Goal: Task Accomplishment & Management: Manage account settings

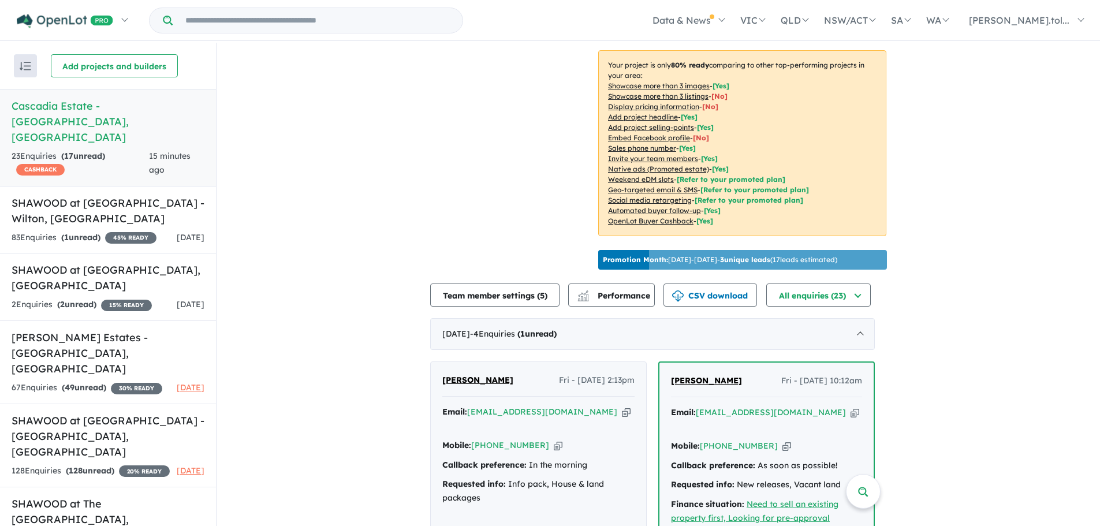
scroll to position [346, 0]
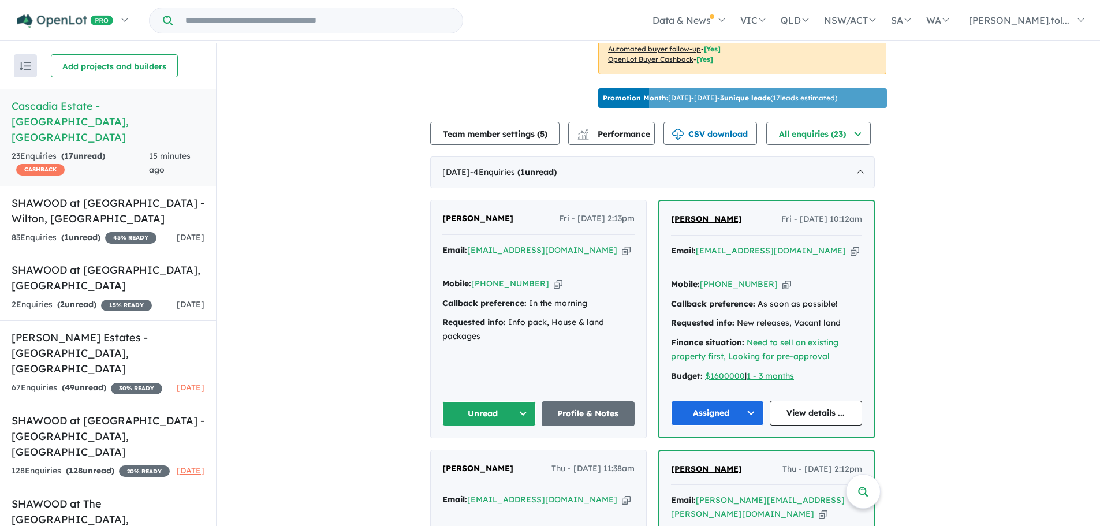
click at [554, 278] on icon "button" at bounding box center [558, 284] width 9 height 12
drag, startPoint x: 511, startPoint y: 300, endPoint x: 521, endPoint y: 320, distance: 22.0
click at [521, 320] on div "Requested info: Info pack, House & land packages" at bounding box center [538, 330] width 192 height 28
copy div "Info pack, House & land packages"
click at [501, 401] on button "Unread" at bounding box center [489, 413] width 94 height 25
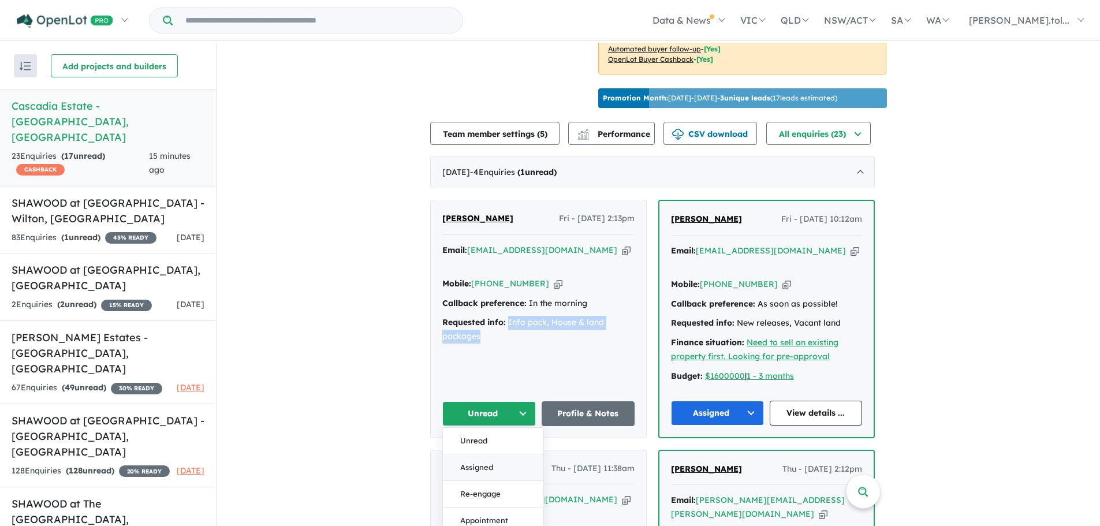
click at [476, 454] on button "Assigned" at bounding box center [493, 467] width 100 height 27
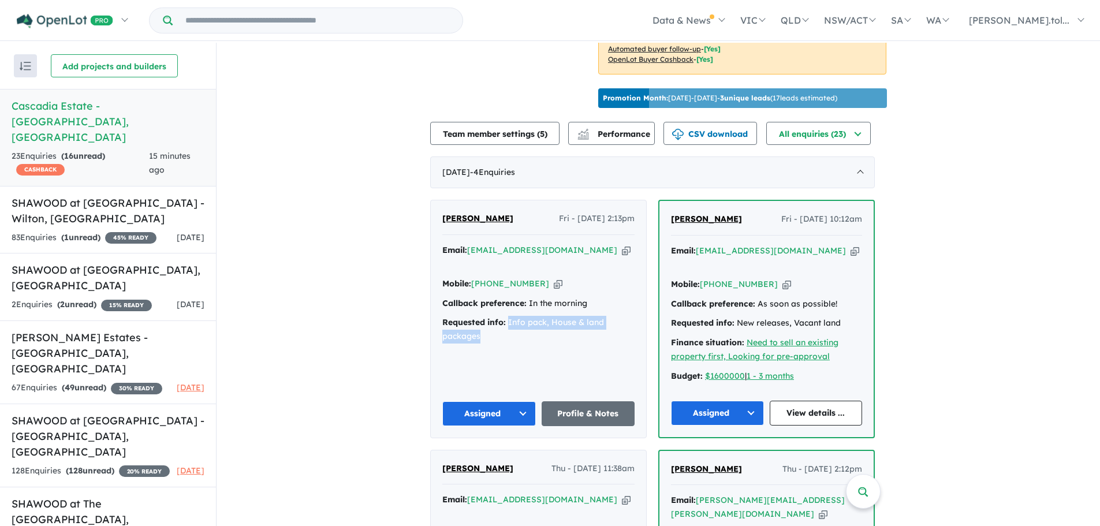
click at [516, 316] on div "Requested info: Info pack, House & land packages" at bounding box center [538, 330] width 192 height 28
drag, startPoint x: 512, startPoint y: 307, endPoint x: 519, endPoint y: 321, distance: 15.8
click at [519, 321] on div "Requested info: Info pack, House & land packages" at bounding box center [538, 330] width 192 height 28
copy div "Info pack, House & land packages"
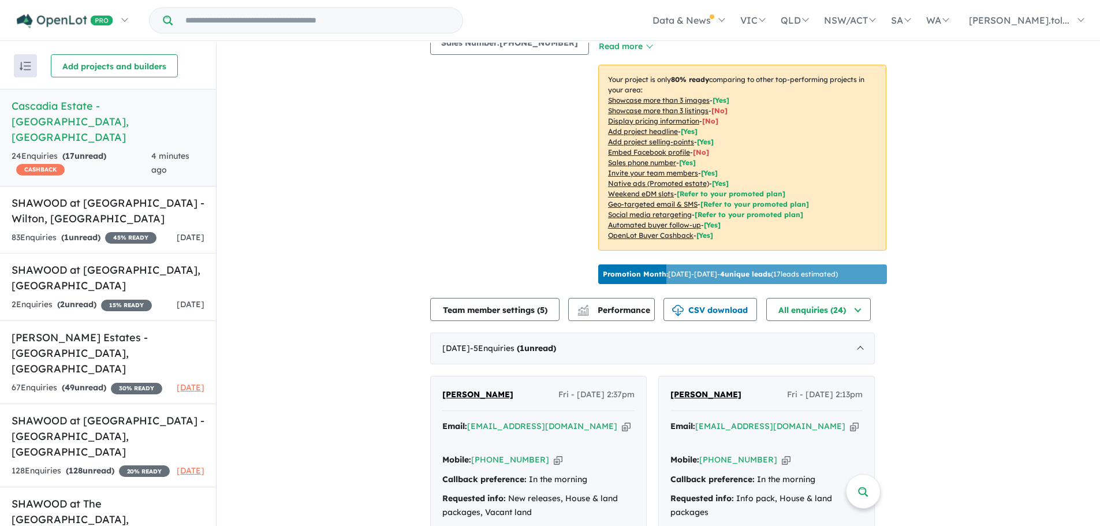
scroll to position [268, 0]
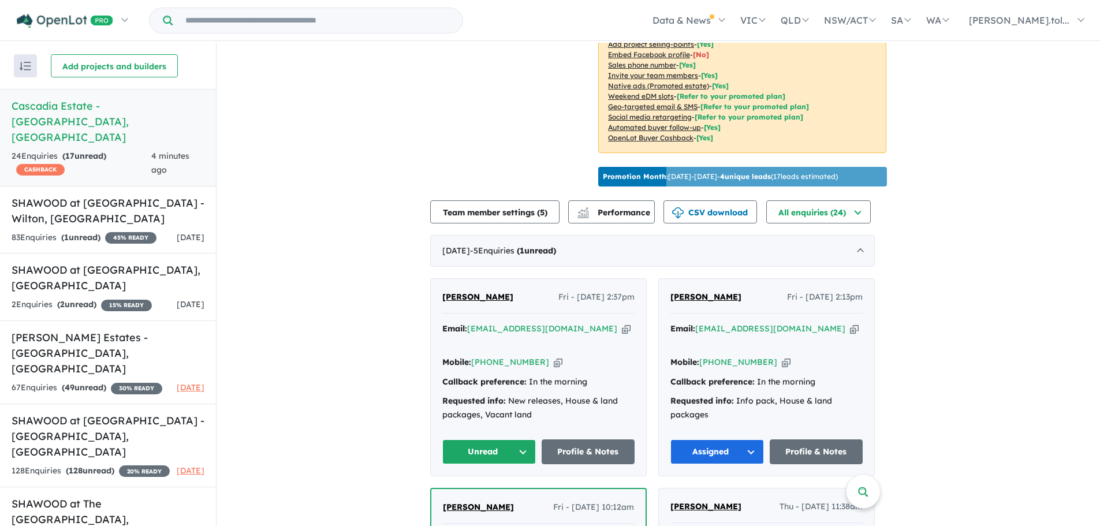
click at [554, 356] on icon "button" at bounding box center [558, 362] width 9 height 12
click at [622, 326] on icon "button" at bounding box center [626, 329] width 9 height 12
drag, startPoint x: 528, startPoint y: 292, endPoint x: 447, endPoint y: 293, distance: 81.4
click at [447, 293] on div "William Eisenhuth Fri - 15/08/2025, 2:37pm" at bounding box center [538, 301] width 192 height 23
copy span "[PERSON_NAME]"
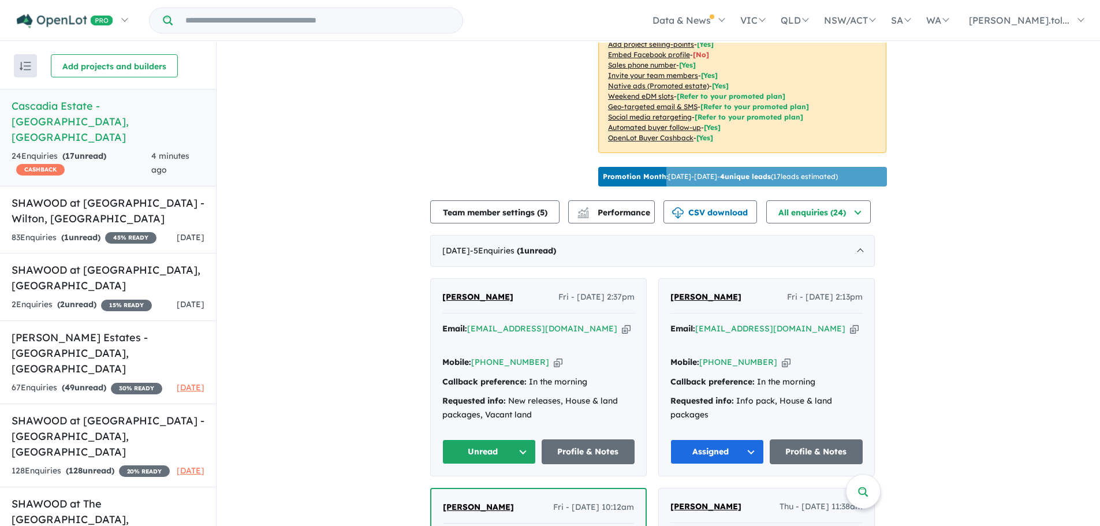
click at [554, 356] on icon "button" at bounding box center [558, 362] width 9 height 12
copy span "[PERSON_NAME]"
drag, startPoint x: 512, startPoint y: 382, endPoint x: 545, endPoint y: 397, distance: 36.4
click at [545, 397] on div "Requested info: New releases, House & land packages, Vacant land" at bounding box center [538, 408] width 192 height 28
copy div "New releases, House & land packages, Vacant land"
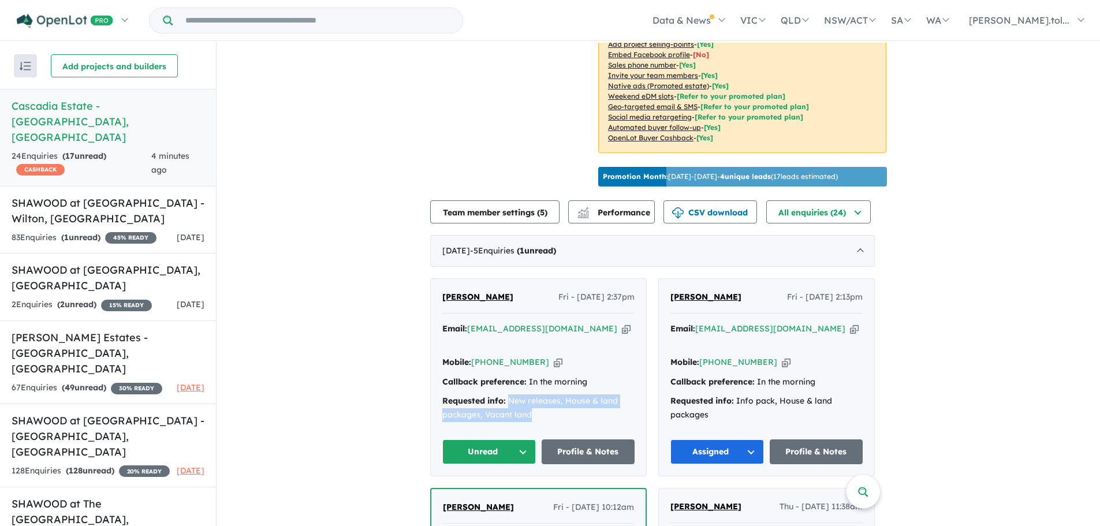
click at [506, 439] on button "Unread" at bounding box center [489, 451] width 94 height 25
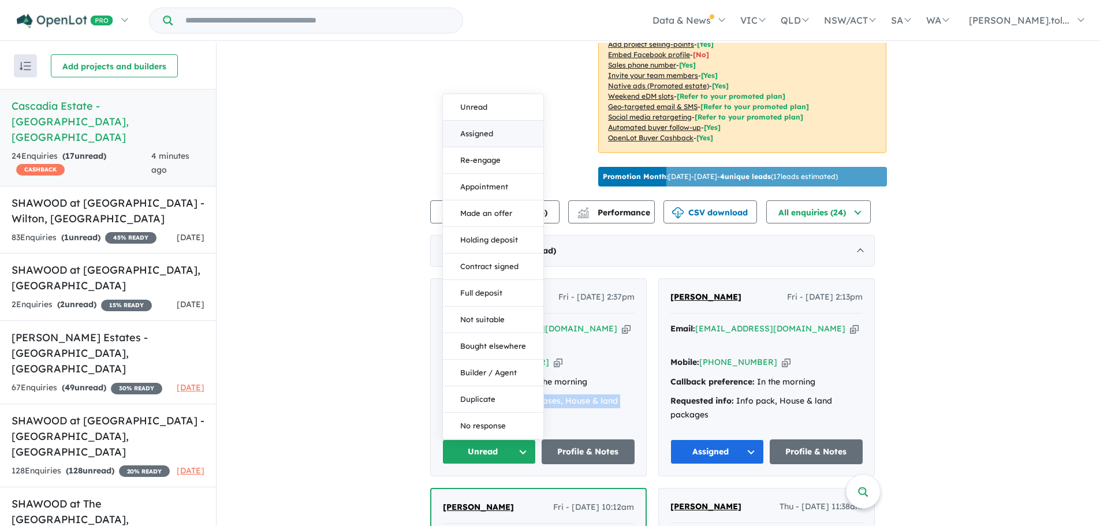
click at [485, 121] on button "Assigned" at bounding box center [493, 134] width 100 height 27
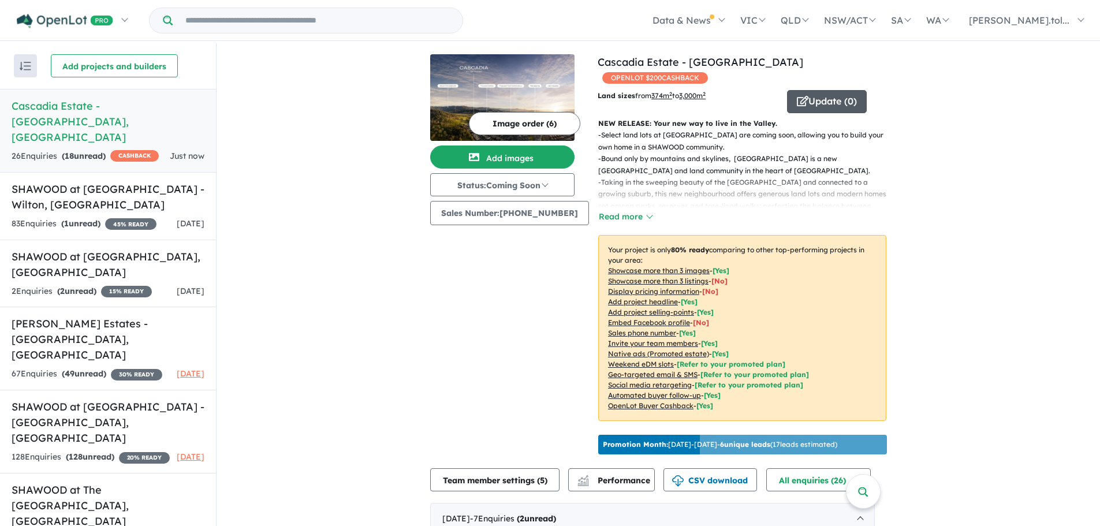
click at [830, 90] on button "Update ( 0 )" at bounding box center [827, 101] width 80 height 23
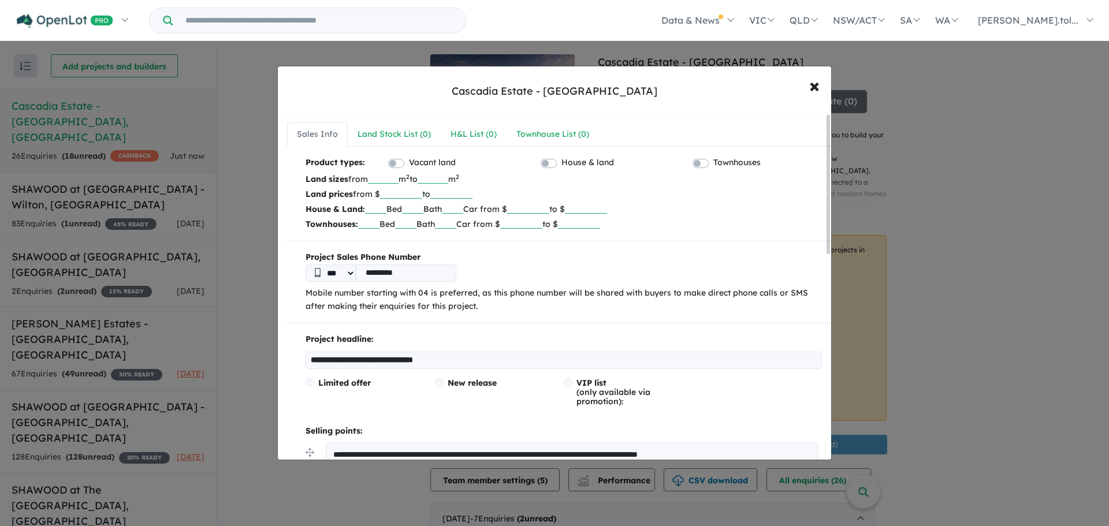
click at [558, 90] on div "Cascadia Estate - [GEOGRAPHIC_DATA]" at bounding box center [555, 91] width 206 height 15
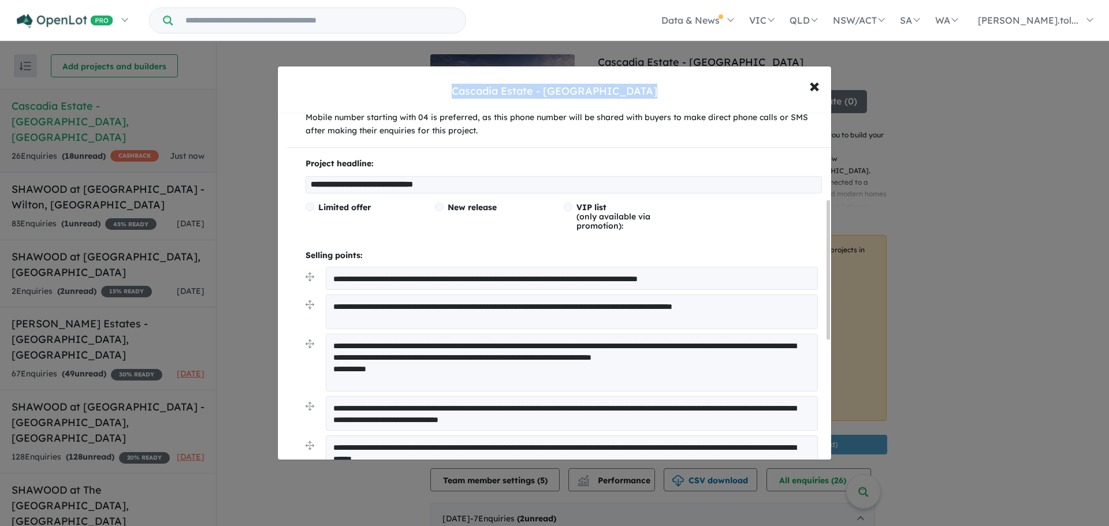
scroll to position [217, 0]
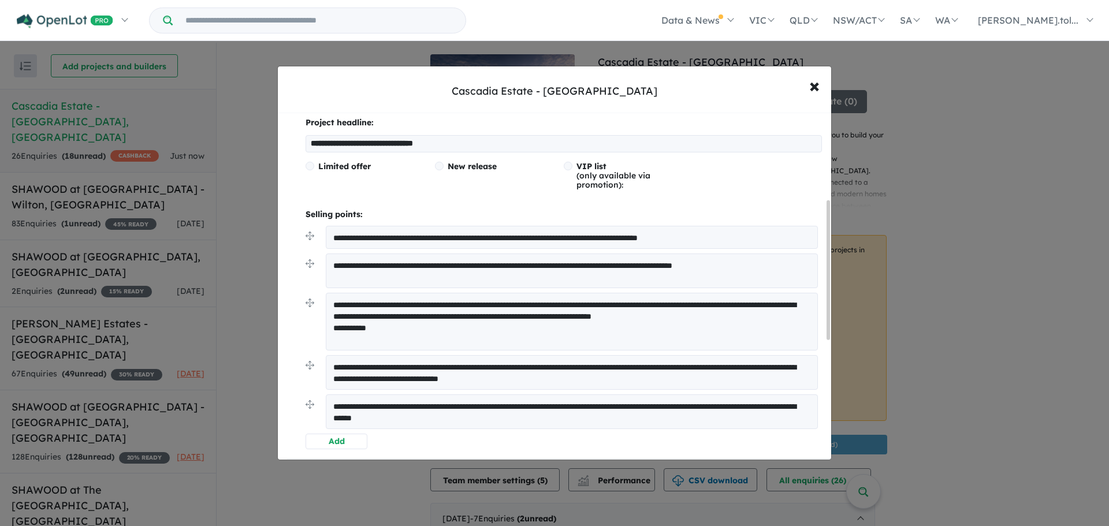
click at [481, 366] on textarea "**********" at bounding box center [572, 372] width 492 height 35
click at [514, 371] on textarea "**********" at bounding box center [572, 372] width 492 height 35
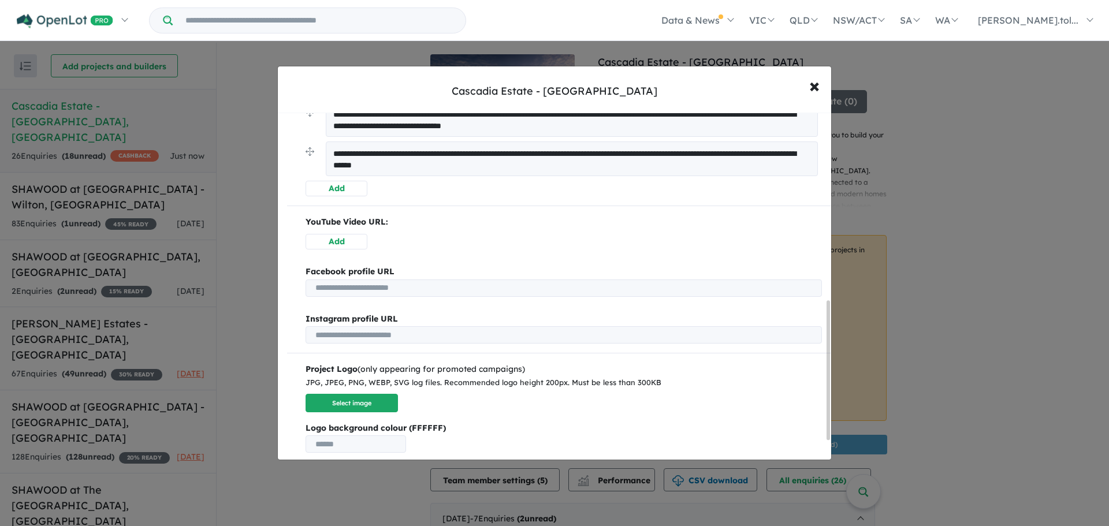
scroll to position [469, 0]
type textarea "**********"
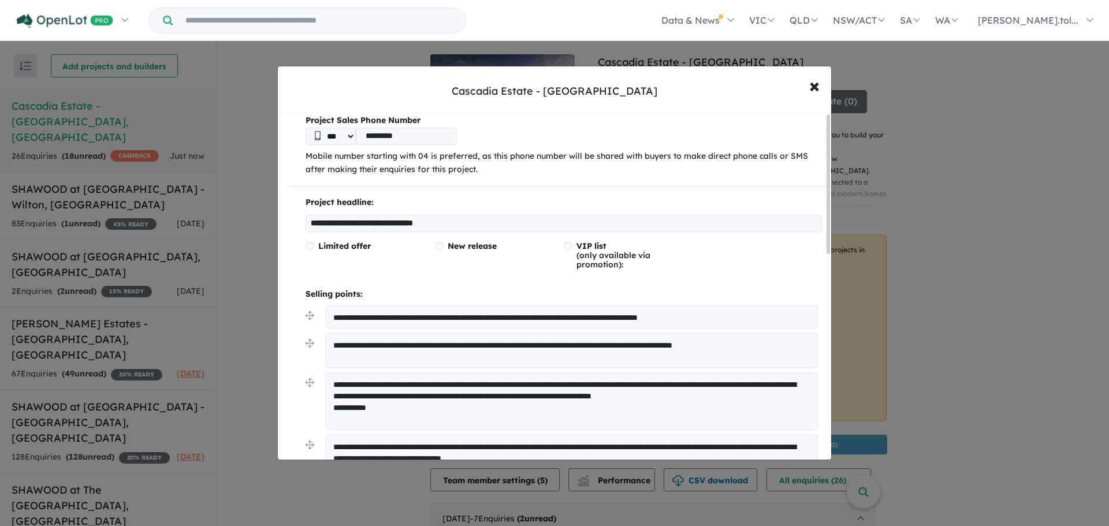
scroll to position [0, 0]
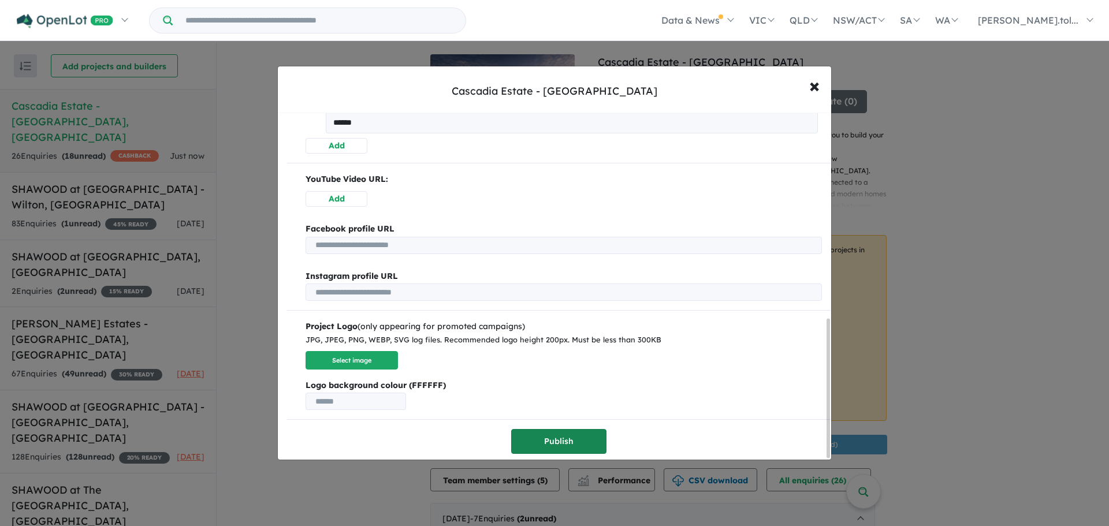
click at [545, 429] on button "Publish" at bounding box center [558, 441] width 95 height 25
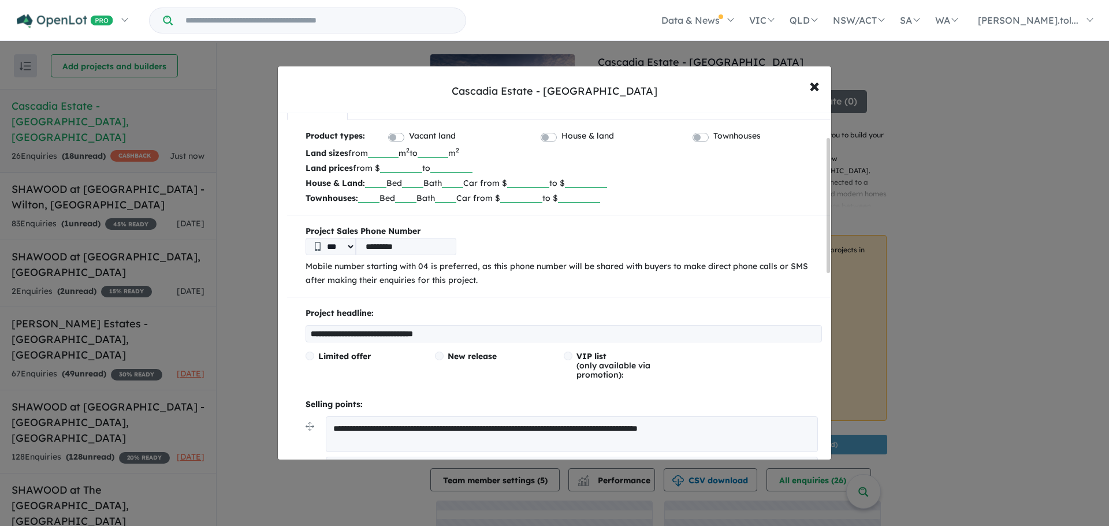
scroll to position [61, 0]
click at [814, 87] on span "×" at bounding box center [814, 85] width 10 height 25
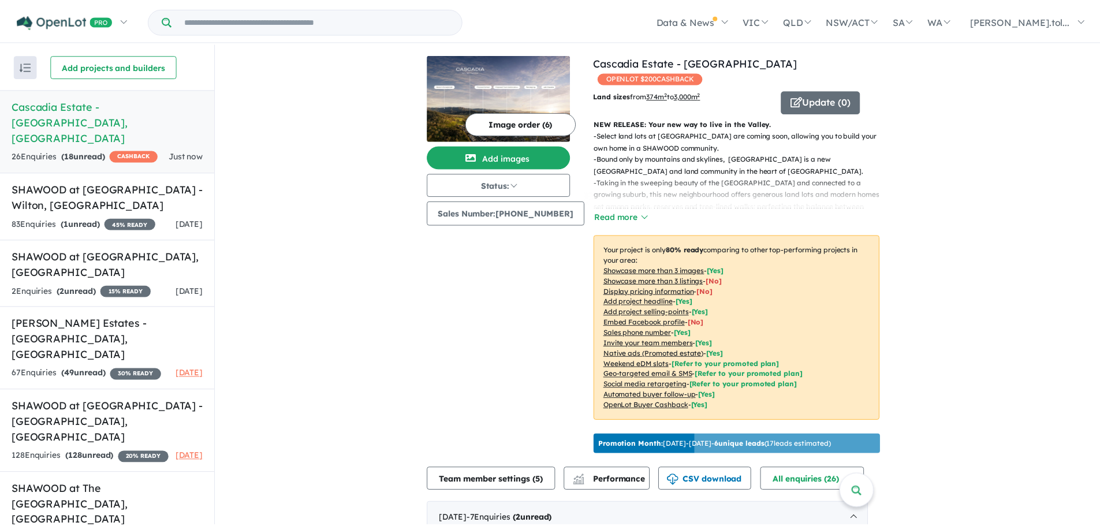
scroll to position [0, 0]
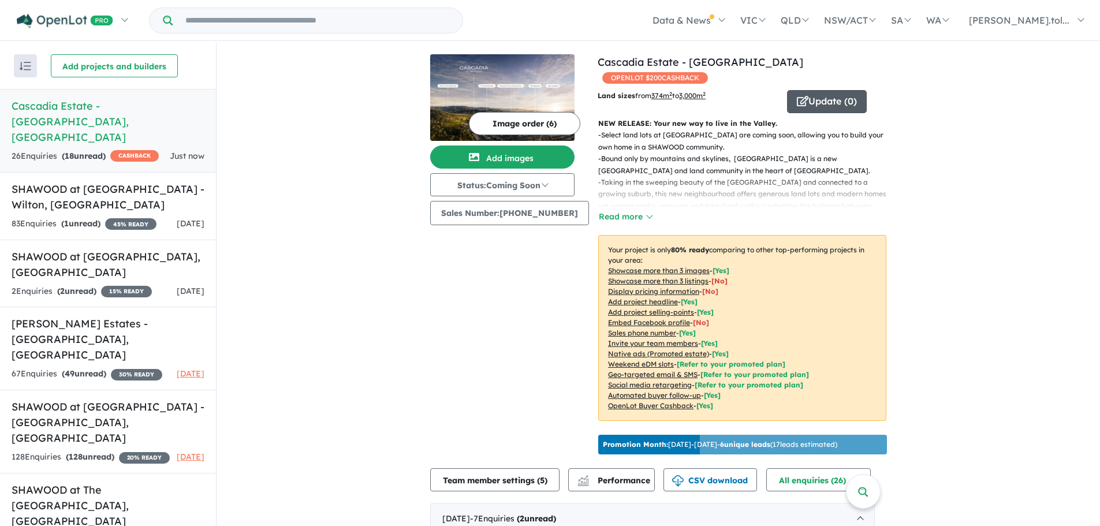
click at [797, 96] on icon "button" at bounding box center [803, 101] width 12 height 10
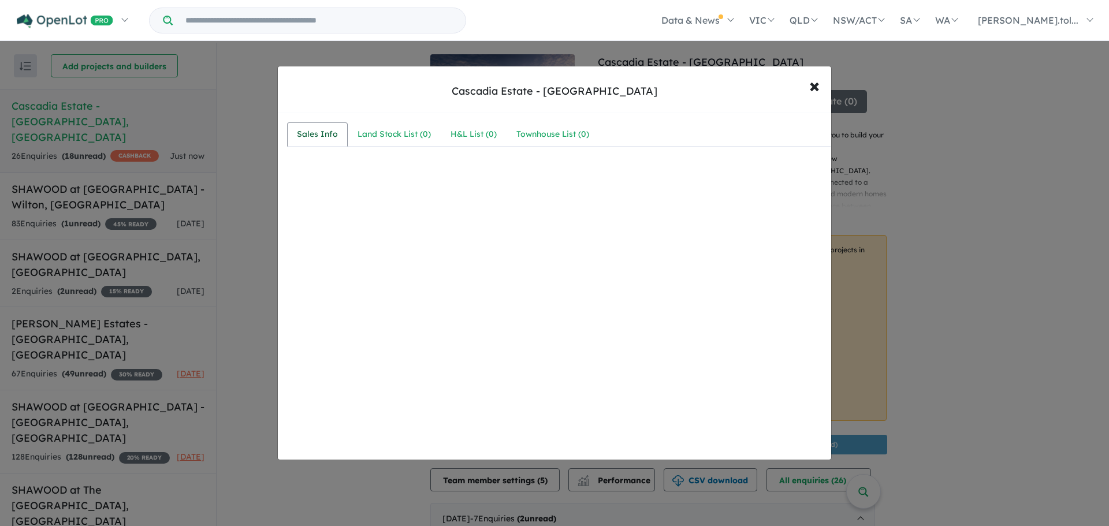
click at [325, 132] on div "Sales Info" at bounding box center [317, 135] width 41 height 14
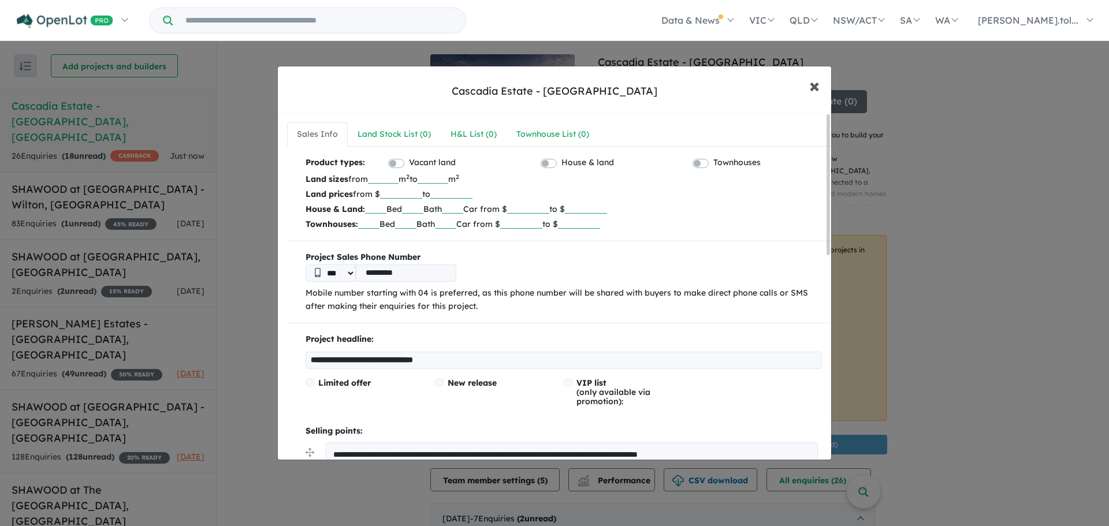
click at [812, 83] on span "×" at bounding box center [814, 85] width 10 height 25
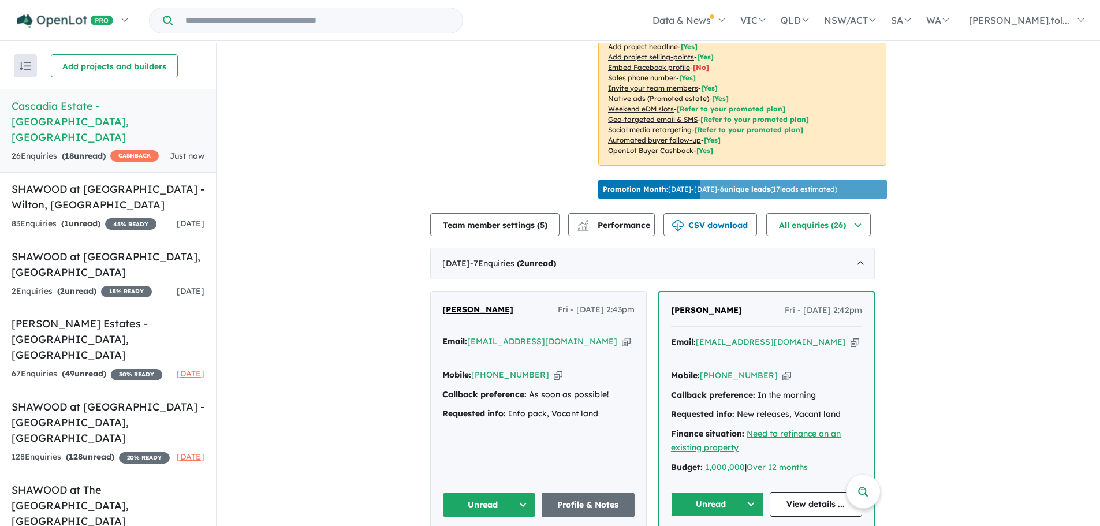
scroll to position [256, 0]
click at [782, 369] on icon "button" at bounding box center [786, 375] width 9 height 12
click at [851, 337] on icon "button" at bounding box center [855, 342] width 9 height 12
click at [782, 369] on icon "button" at bounding box center [786, 375] width 9 height 12
drag, startPoint x: 739, startPoint y: 392, endPoint x: 848, endPoint y: 397, distance: 109.8
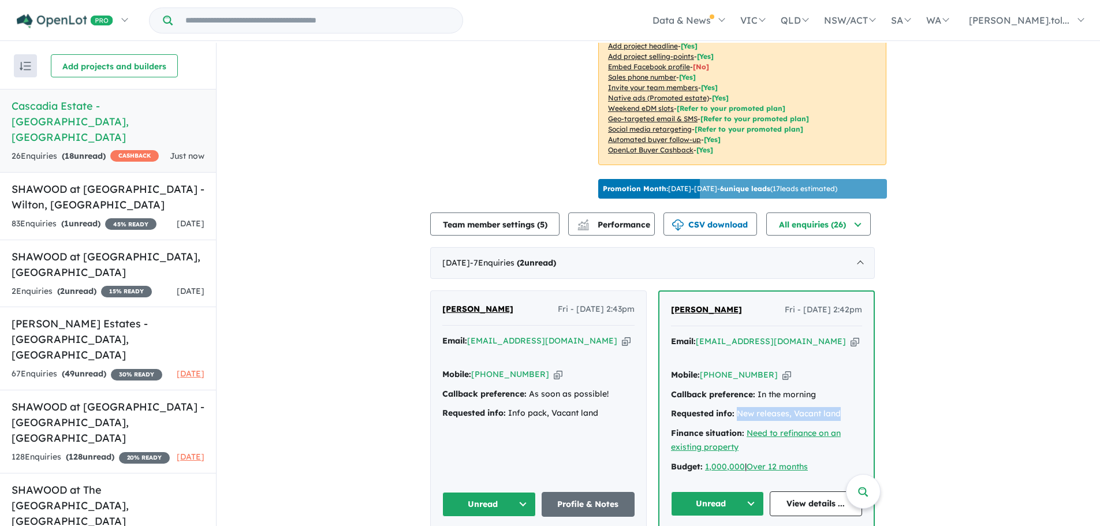
click at [848, 407] on div "Requested info: New releases, Vacant land" at bounding box center [766, 414] width 191 height 14
copy div "New releases, Vacant land"
click at [622, 335] on icon "button" at bounding box center [626, 341] width 9 height 12
copy div "New releases, Vacant land"
click at [554, 368] on icon "button" at bounding box center [558, 374] width 9 height 12
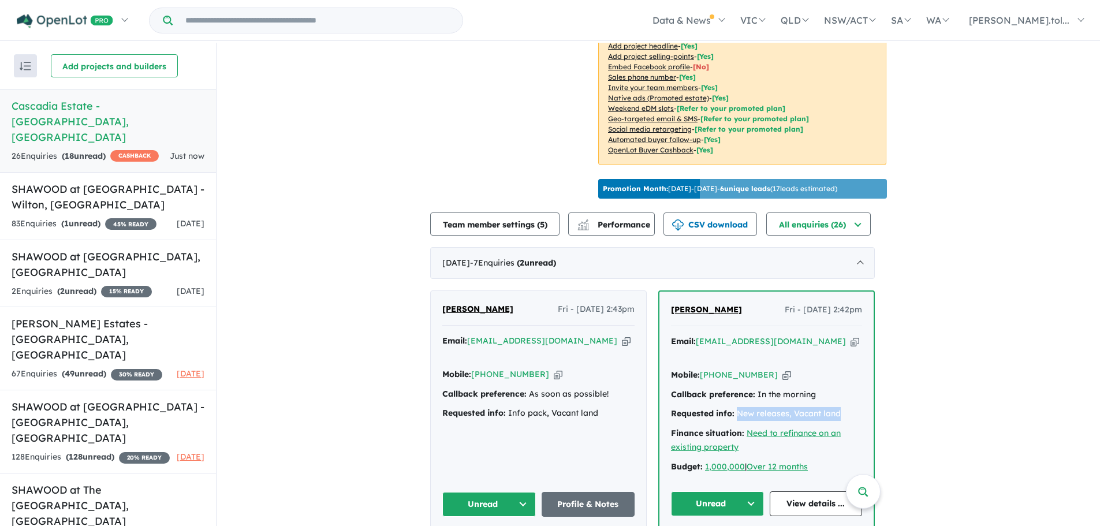
copy div "New releases, Vacant land"
click at [715, 491] on button "Unread" at bounding box center [717, 503] width 93 height 25
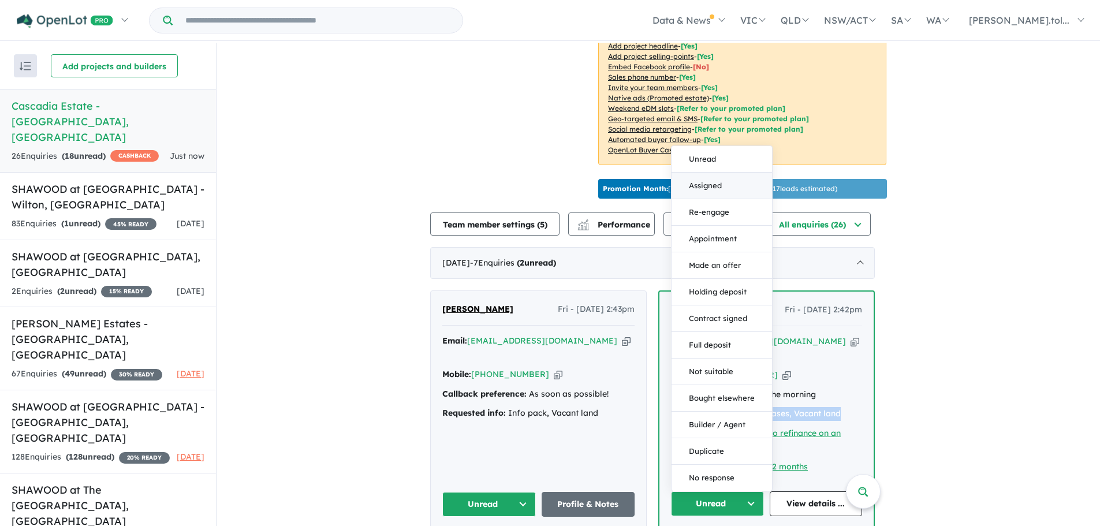
click at [709, 173] on button "Assigned" at bounding box center [722, 186] width 100 height 27
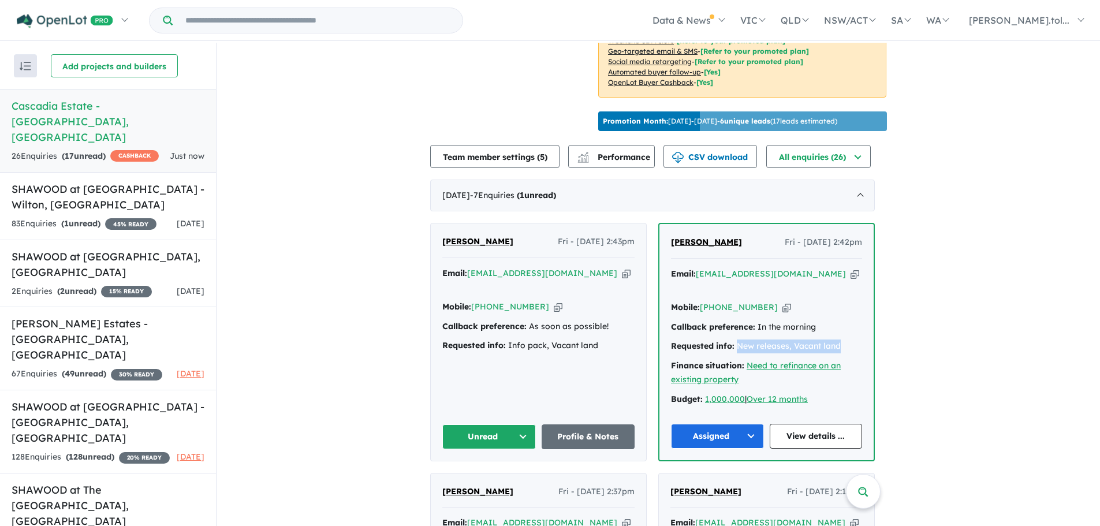
scroll to position [324, 0]
drag, startPoint x: 602, startPoint y: 328, endPoint x: 509, endPoint y: 326, distance: 92.4
click at [509, 338] on div "Requested info: Info pack, Vacant land" at bounding box center [538, 345] width 192 height 14
copy div "Info pack, Vacant land"
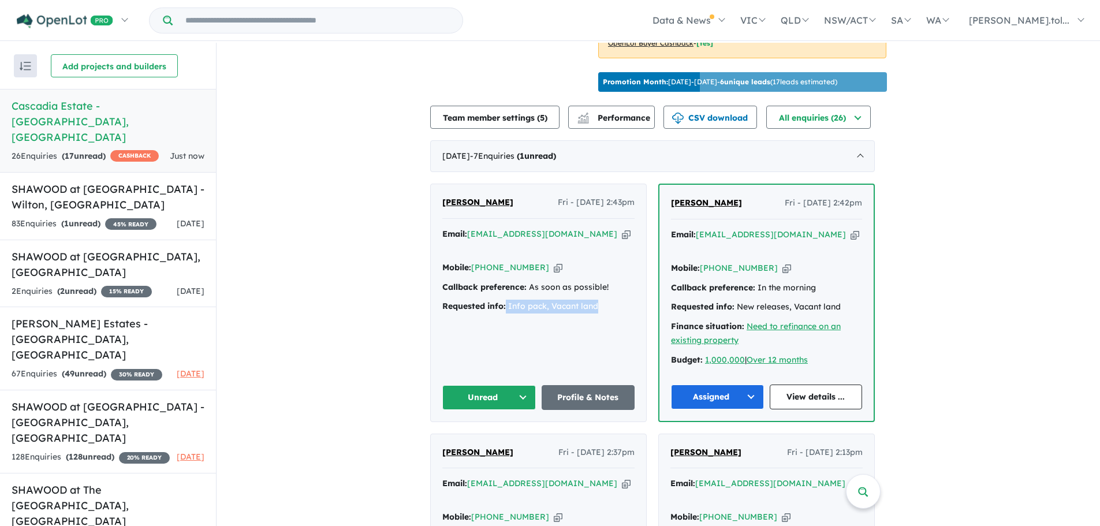
scroll to position [363, 0]
click at [497, 385] on button "Unread" at bounding box center [489, 397] width 94 height 25
click at [495, 438] on button "Assigned" at bounding box center [493, 451] width 100 height 27
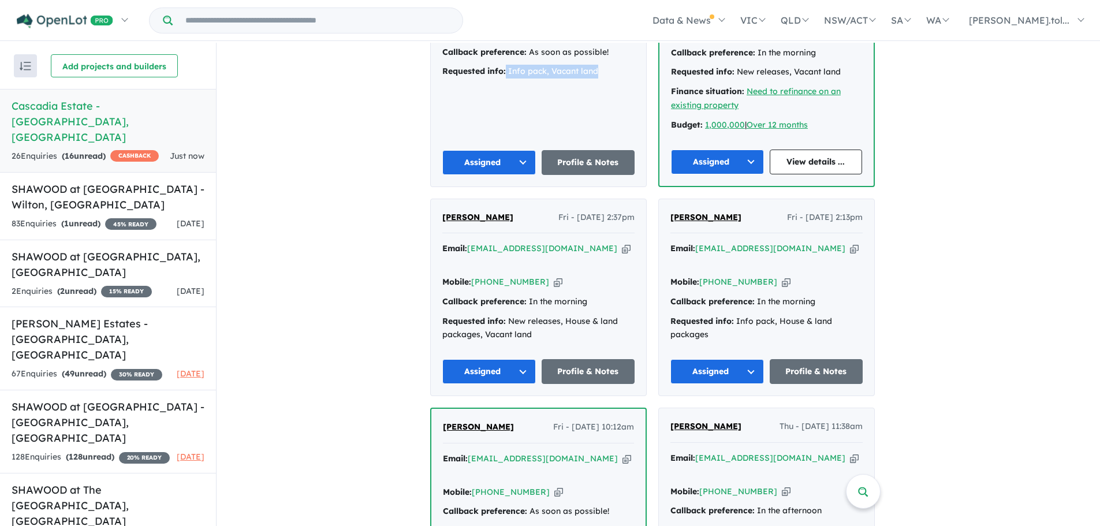
scroll to position [614, 0]
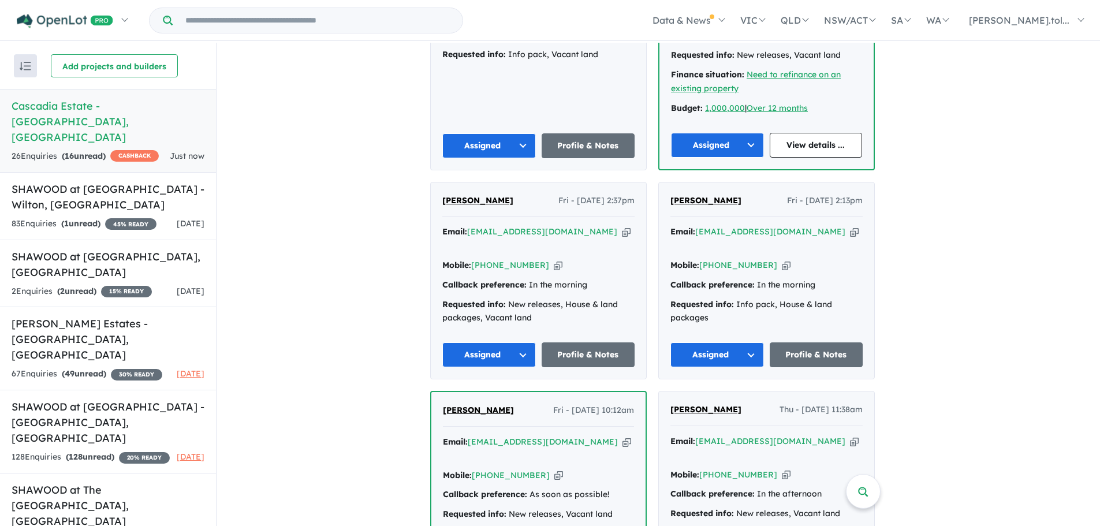
click at [633, 298] on div "Requested info: New releases, House & land packages, Vacant land" at bounding box center [538, 312] width 192 height 28
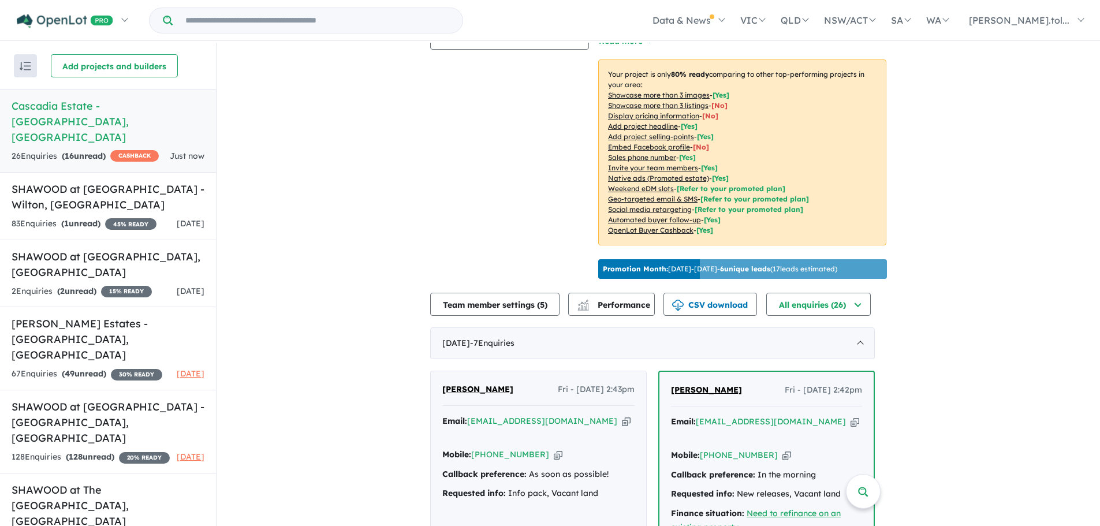
scroll to position [153, 0]
